Goal: Communication & Community: Share content

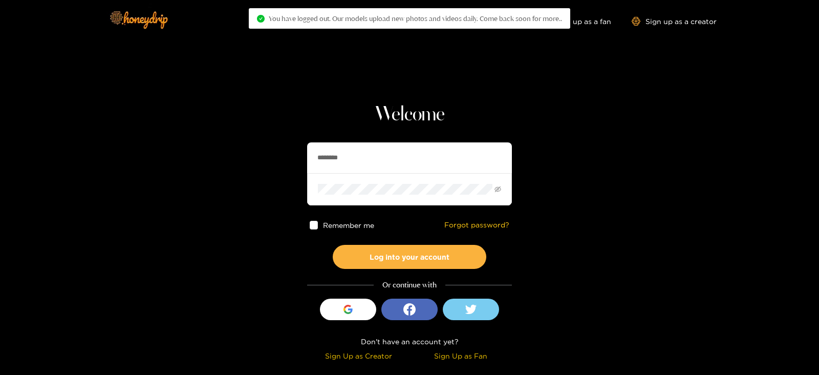
drag, startPoint x: 388, startPoint y: 144, endPoint x: 289, endPoint y: 153, distance: 99.7
click at [289, 153] on section "Welcome ******** Remember me Forgot password? Log into your account Or continue…" at bounding box center [409, 182] width 819 height 364
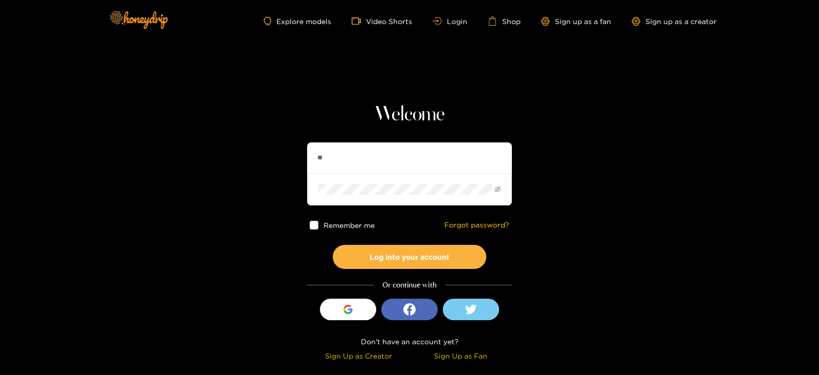
type input "*"
type input "**********"
click at [333, 245] on button "Log into your account" at bounding box center [410, 257] width 154 height 24
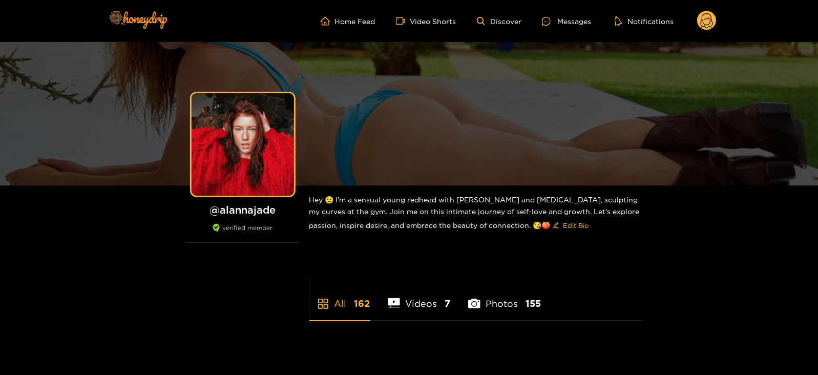
click at [598, 1] on div "Home Feed Video Shorts Discover Messages Notifications 0 videos discover messag…" at bounding box center [409, 21] width 614 height 42
click at [587, 11] on ul "Home Feed Video Shorts Discover Messages Notifications" at bounding box center [518, 21] width 396 height 20
click at [580, 22] on div "Messages" at bounding box center [566, 21] width 49 height 12
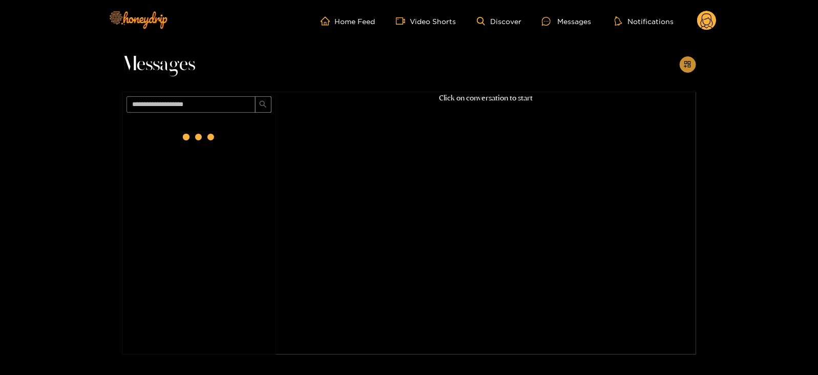
click at [681, 65] on button "button" at bounding box center [687, 64] width 16 height 16
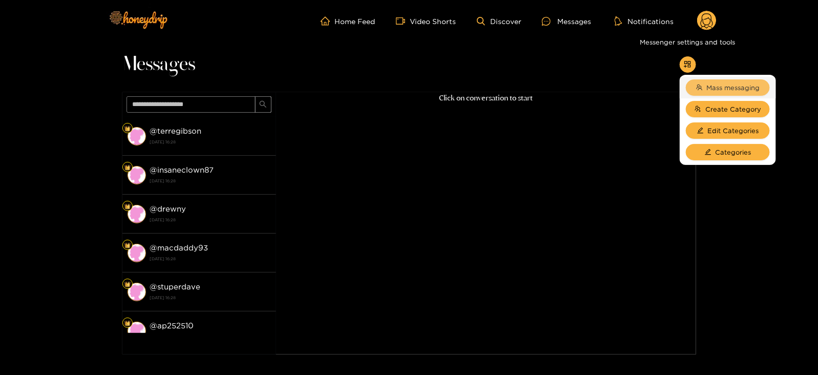
click at [712, 84] on span "Mass messaging" at bounding box center [733, 87] width 53 height 10
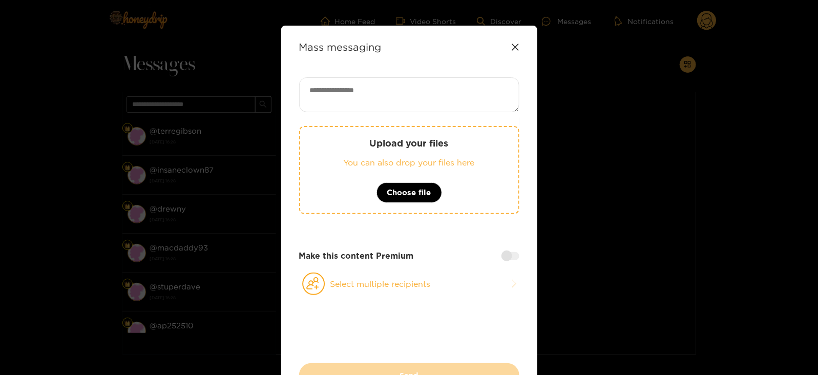
click at [427, 85] on textarea at bounding box center [409, 94] width 220 height 35
paste textarea "**********"
type textarea "**********"
click at [322, 277] on circle at bounding box center [314, 284] width 22 height 22
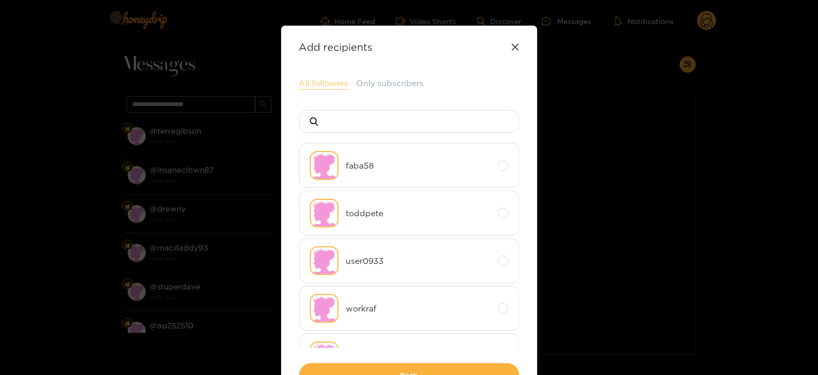
click at [338, 79] on button "All followers" at bounding box center [324, 83] width 50 height 12
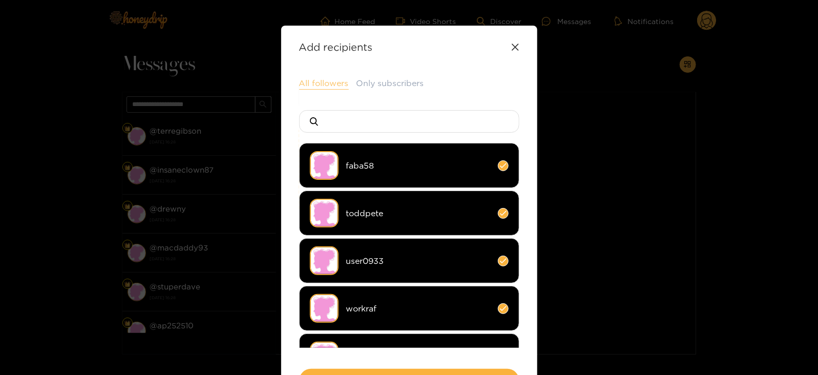
scroll to position [76, 0]
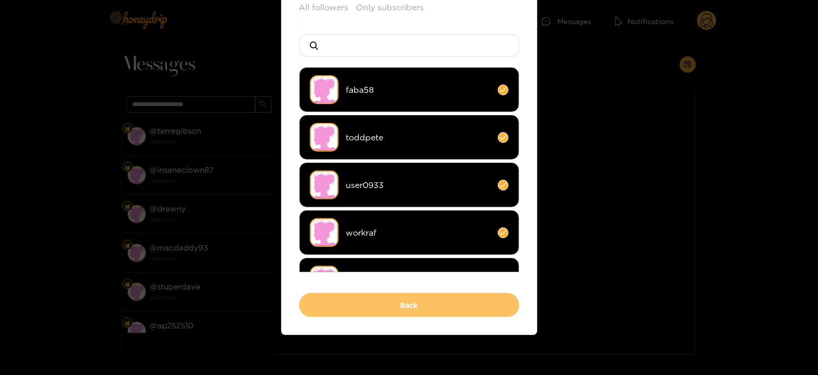
click at [311, 307] on button "Back" at bounding box center [409, 305] width 220 height 24
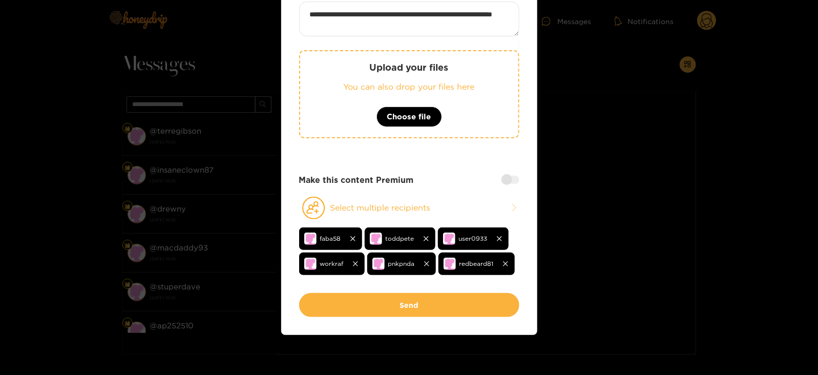
click at [311, 307] on button "Send" at bounding box center [409, 305] width 220 height 24
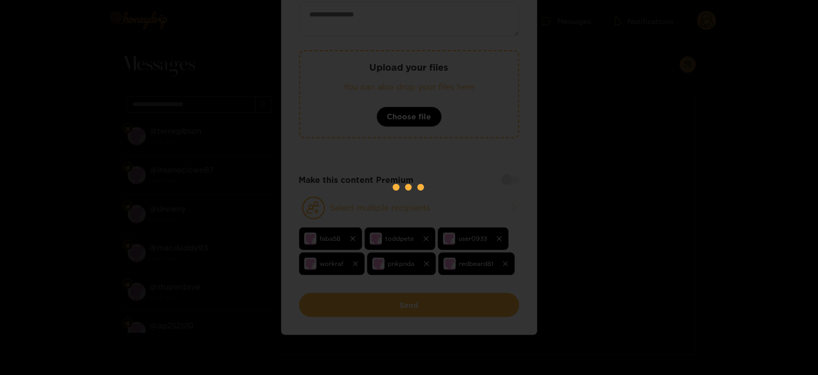
scroll to position [71, 0]
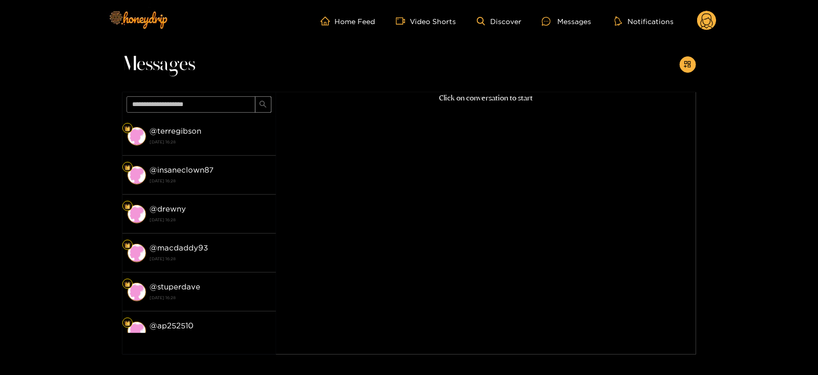
click at [716, 27] on header "Home Feed Video Shorts Discover Messages Notifications 0 videos discover messag…" at bounding box center [409, 21] width 818 height 42
click at [700, 15] on circle at bounding box center [706, 20] width 19 height 19
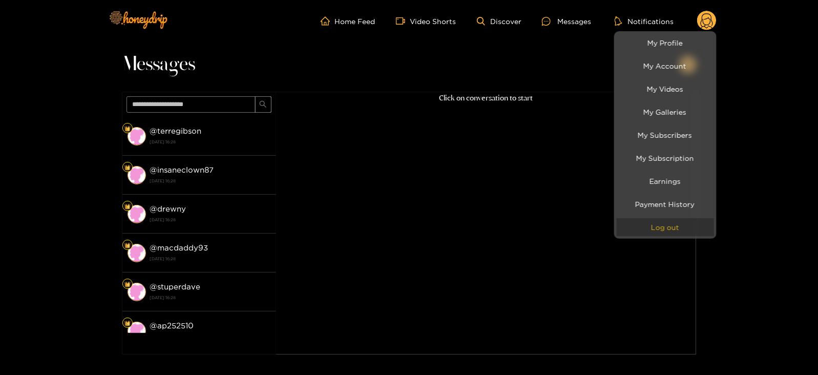
click at [632, 231] on button "Log out" at bounding box center [664, 227] width 97 height 18
